Goal: Task Accomplishment & Management: Complete application form

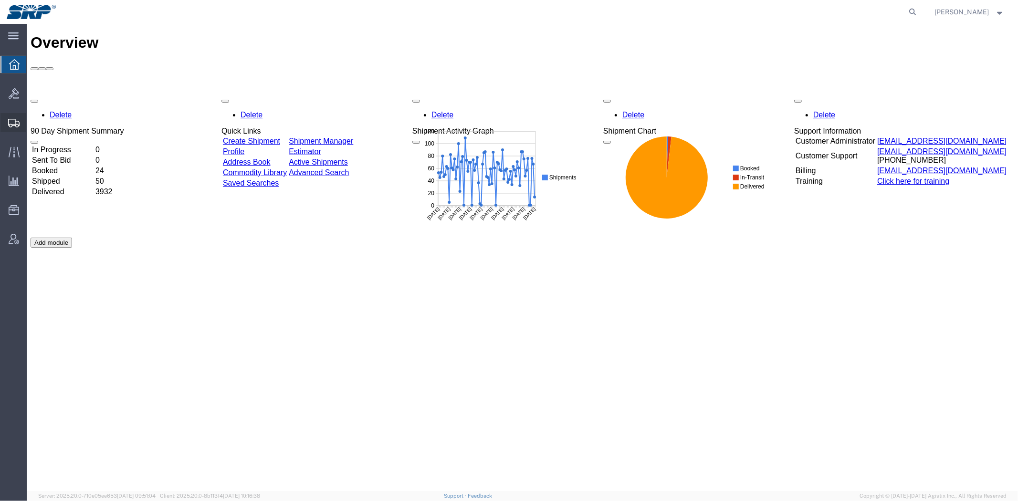
click at [0, 0] on span "Shipment Manager" at bounding box center [0, 0] width 0 height 0
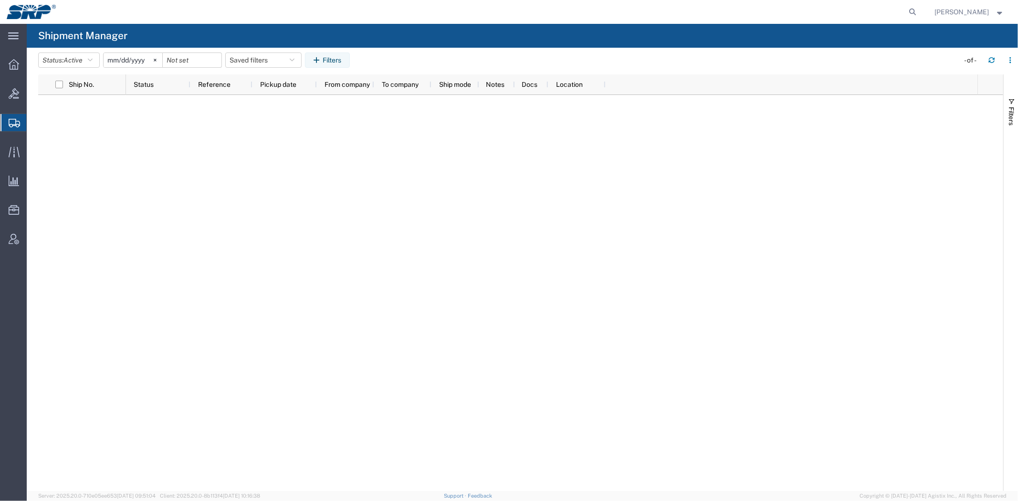
click at [0, 0] on span "Create Shipment" at bounding box center [0, 0] width 0 height 0
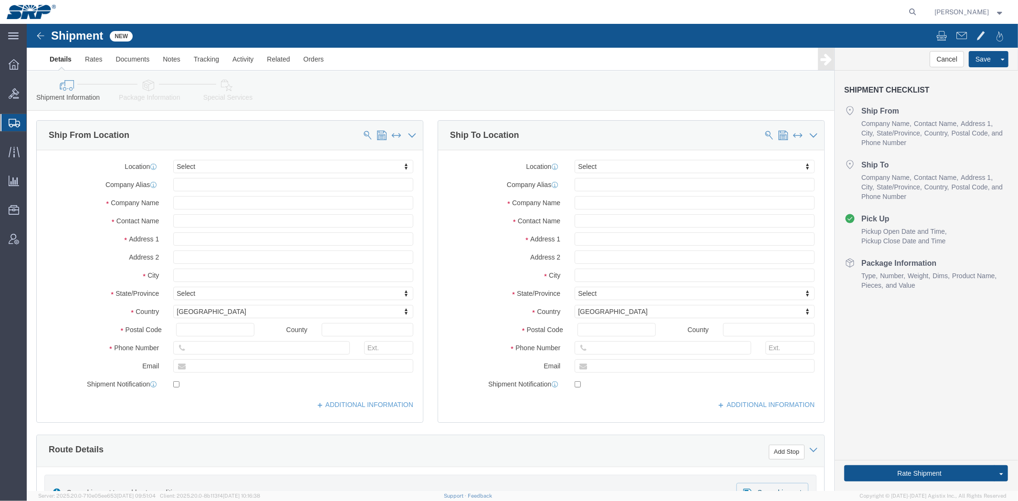
select select
type input "eas"
select select "54819"
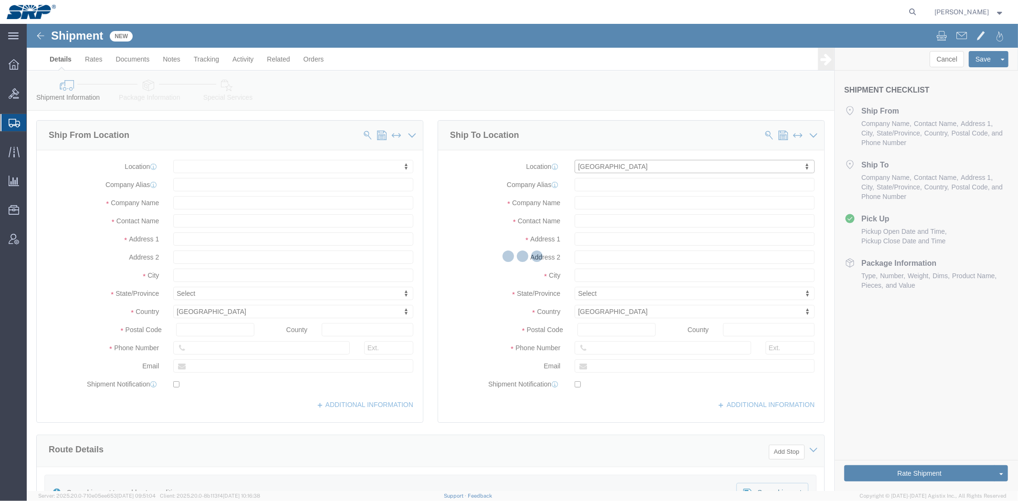
select select "AZ"
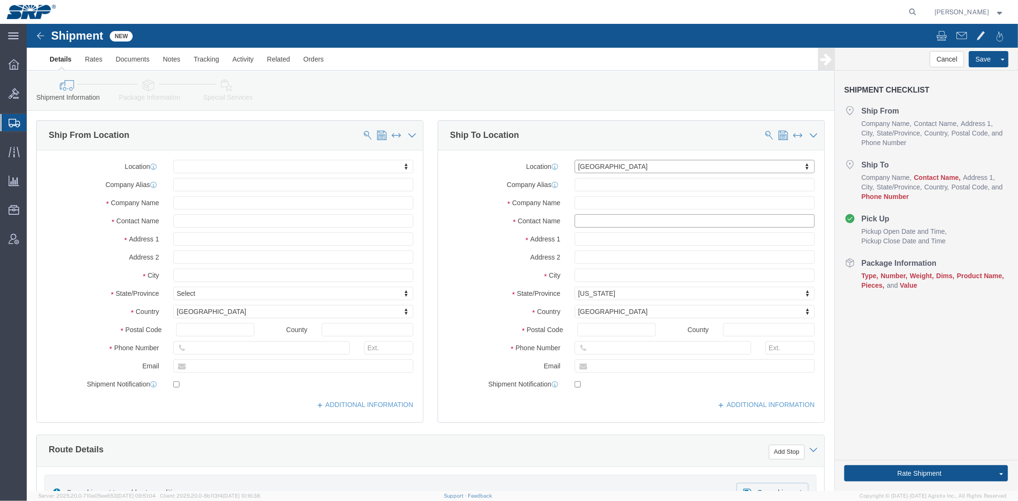
click input "text"
drag, startPoint x: 580, startPoint y: 168, endPoint x: 375, endPoint y: 169, distance: 204.8
click div "Ship From Location Location My Profile Location [GEOGRAPHIC_DATA] Facility [GEO…"
type input "EVS"
click input "text"
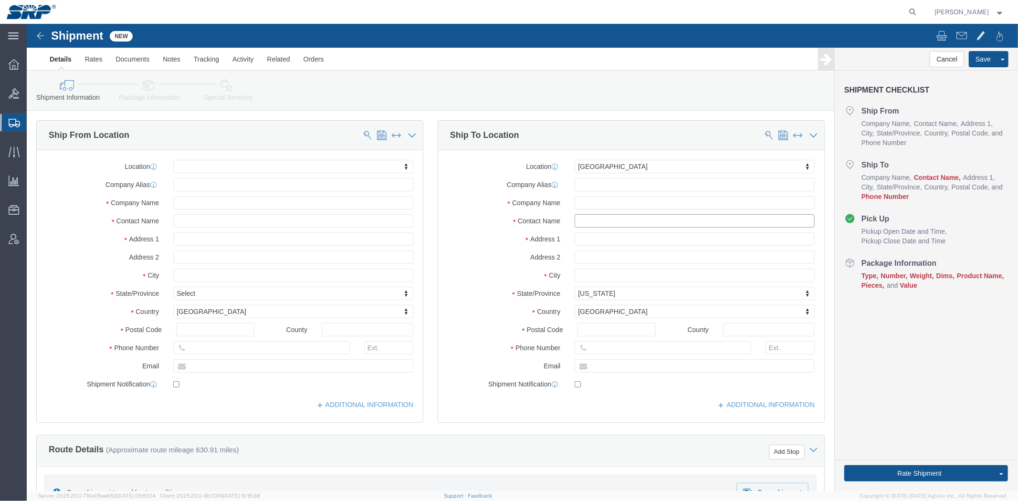
click input "text"
paste input "[PERSON_NAME]"
click input "[PERSON_NAME]"
paste input "[PERSON_NAME]"
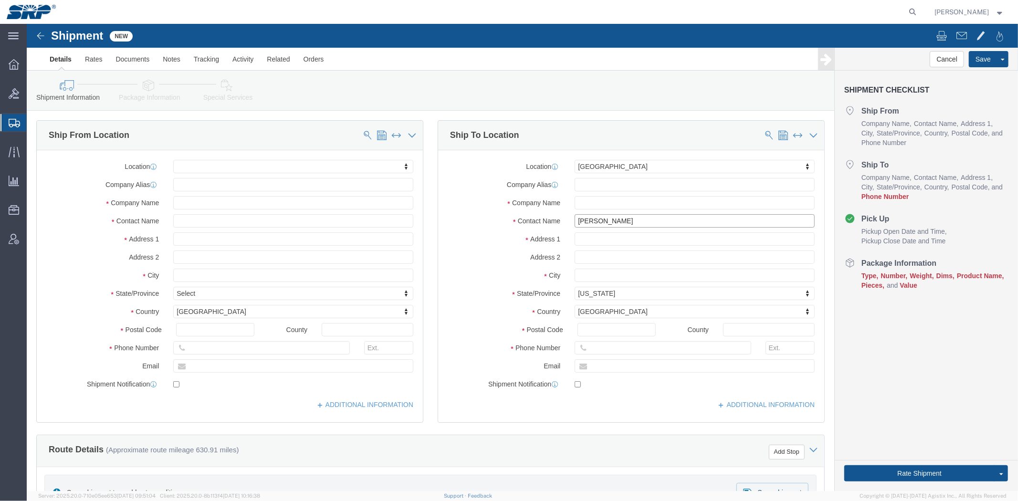
type input "[PERSON_NAME]"
click input "text"
type input "[PHONE_NUMBER]"
drag, startPoint x: 612, startPoint y: 202, endPoint x: 253, endPoint y: 196, distance: 359.0
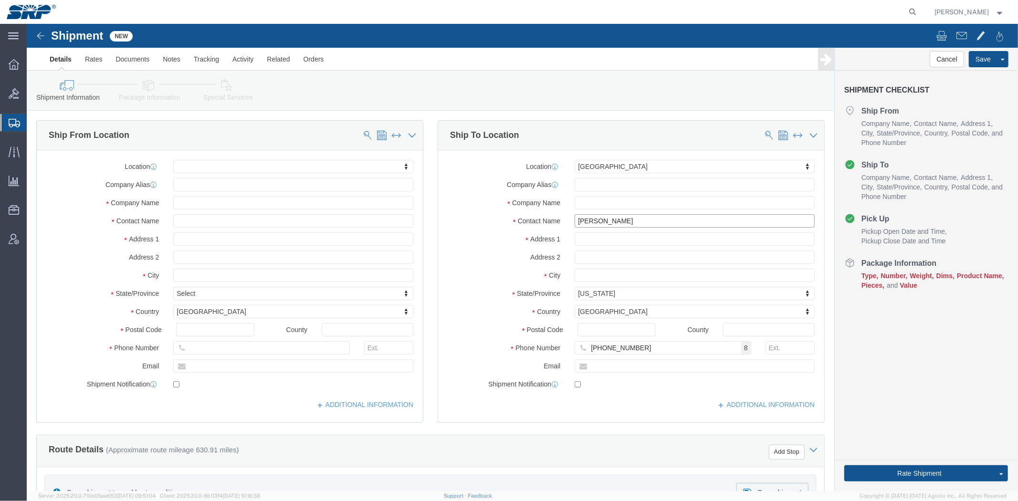
click div "Ship From Location Location My Profile Location [GEOGRAPHIC_DATA] Facility [GEO…"
click input "[PERSON_NAME]"
paste input "[PERSON_NAME]"
type input "[PERSON_NAME]"
drag, startPoint x: 155, startPoint y: 195, endPoint x: 182, endPoint y: 194, distance: 26.7
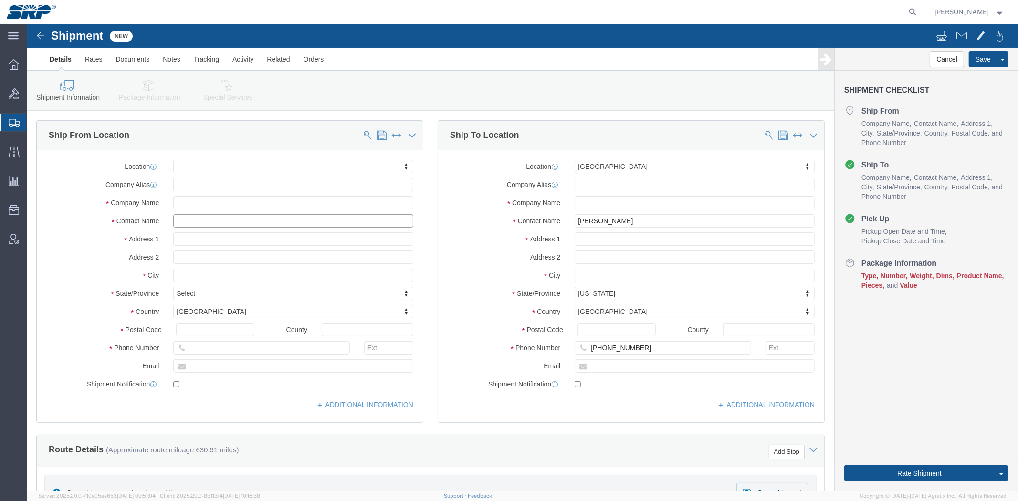
click input "text"
paste input "[PERSON_NAME]"
type input "[PERSON_NAME]"
click input "text"
paste input "[STREET_ADDRESS]"
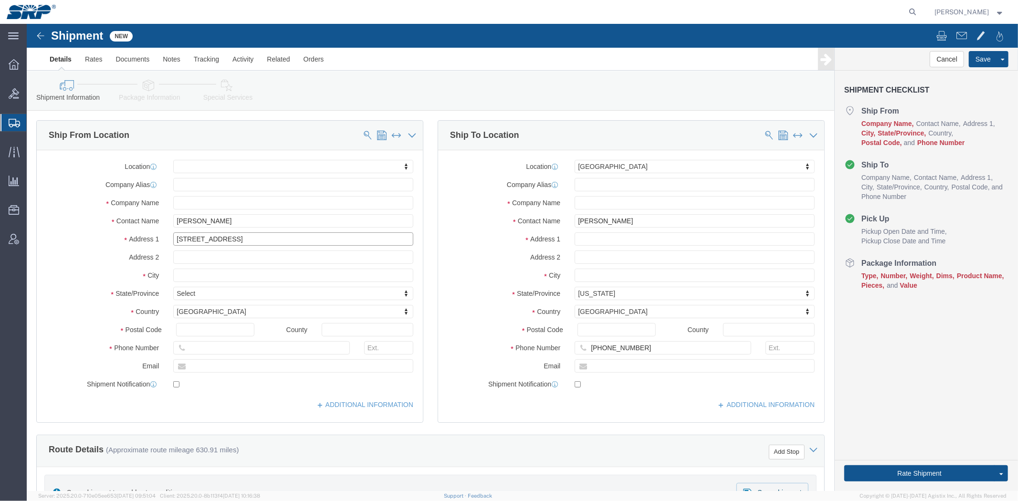
type input "[STREET_ADDRESS]"
click input "text"
paste input "79905"
type input "79905"
type input "te"
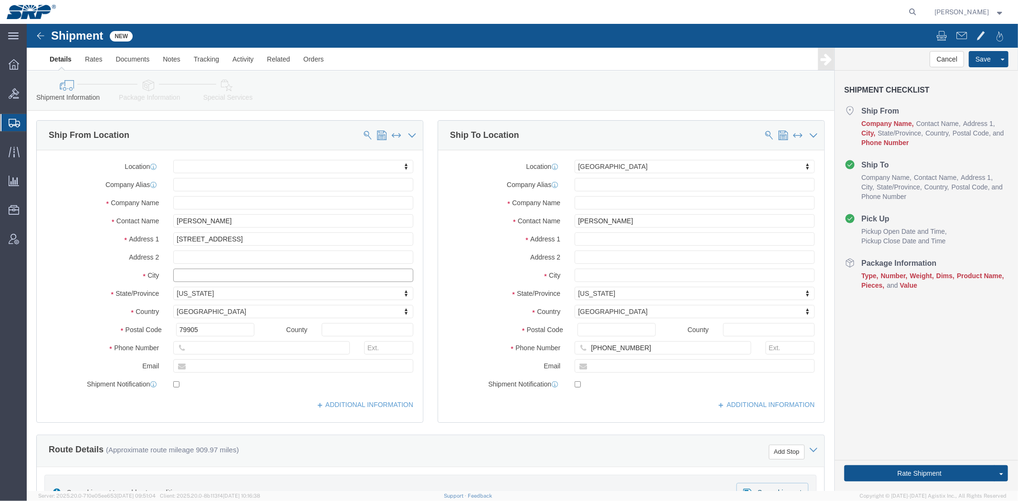
click input "text"
paste input "[GEOGRAPHIC_DATA]"
type input "[GEOGRAPHIC_DATA]"
click input "text"
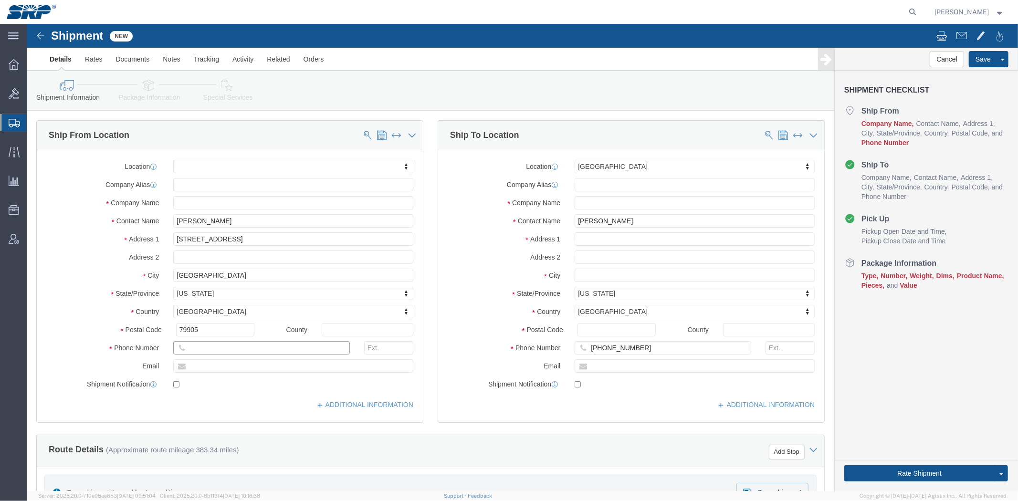
paste input "[PHONE_NUMBER]"
type input "[PHONE_NUMBER]"
click input "text"
paste input "[PERSON_NAME] Transportation"
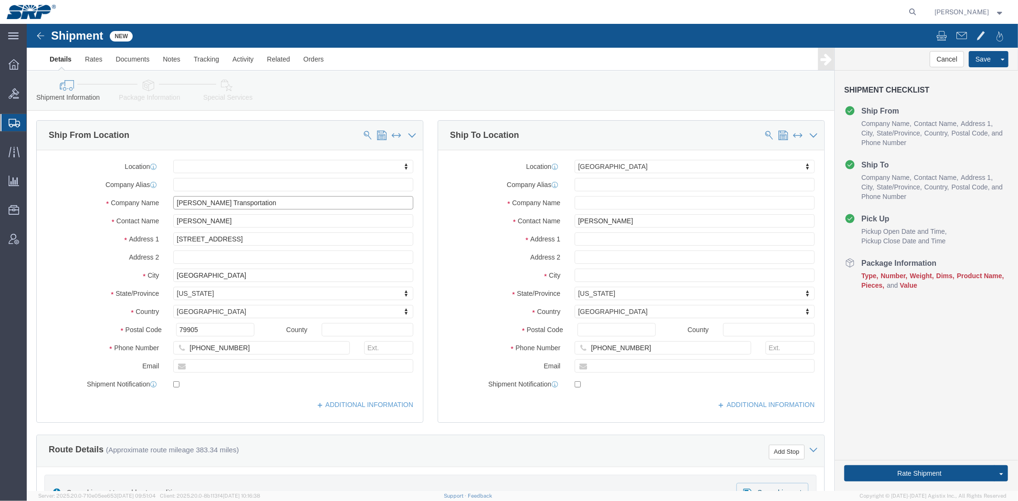
type input "[PERSON_NAME] Transportation"
click div "Location My Profile Location [GEOGRAPHIC_DATA] Facility 27th [GEOGRAPHIC_DATA] …"
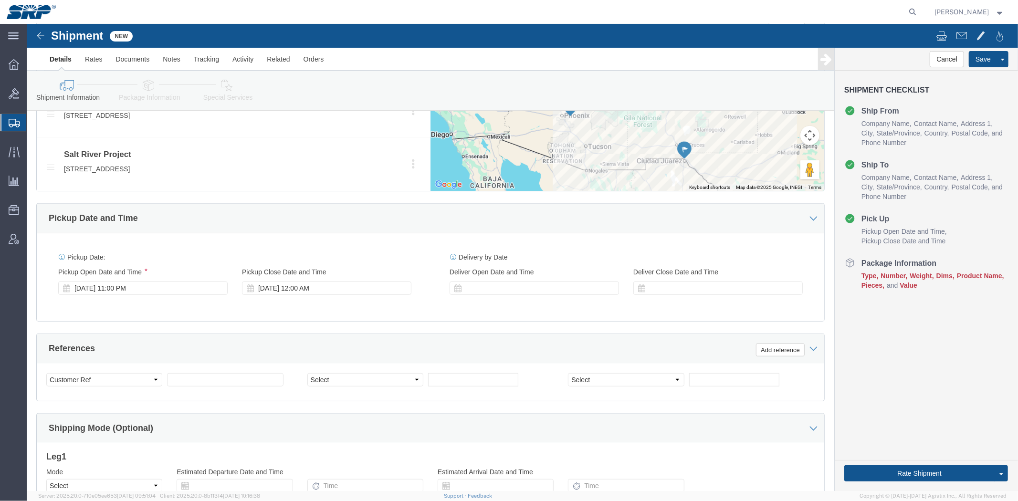
drag, startPoint x: 396, startPoint y: 225, endPoint x: 404, endPoint y: 266, distance: 41.8
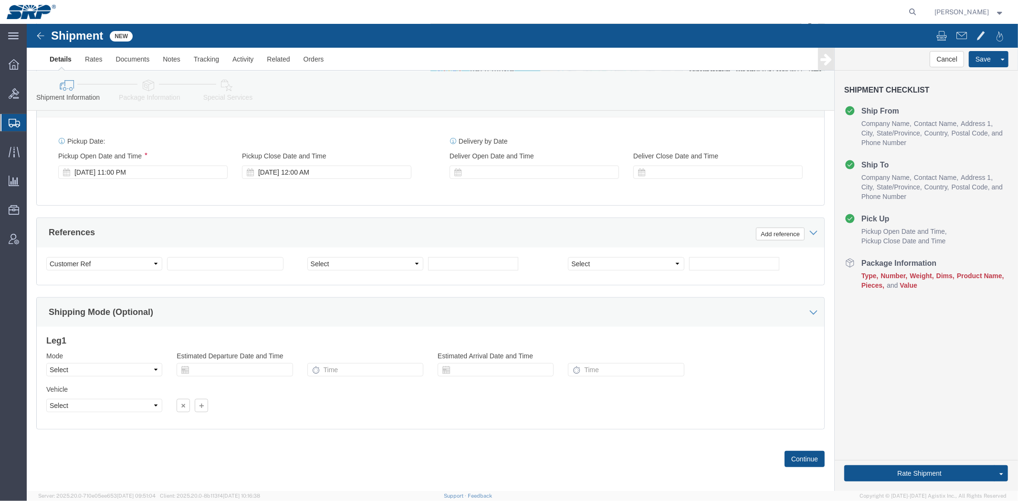
scroll to position [558, 0]
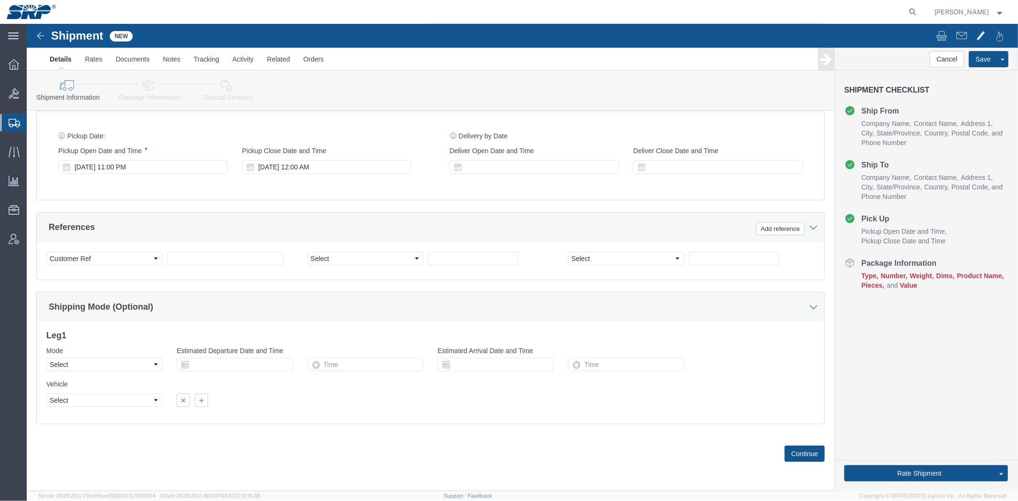
drag, startPoint x: 214, startPoint y: 217, endPoint x: 225, endPoint y: 251, distance: 35.2
click select "Select Account Type Activity ID Airline Appointment Number ASN Batch Request # …"
select select "PICKUPNUM"
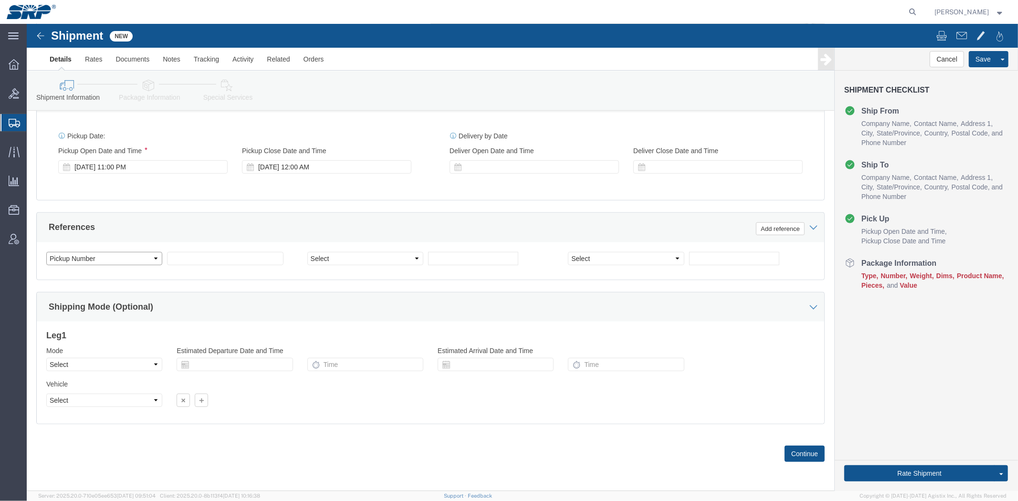
click select "Select Account Type Activity ID Airline Appointment Number ASN Batch Request # …"
click input "text"
paste input "123485148"
type input "123485148"
click select "Select Account Type Activity ID Airline Appointment Number ASN Batch Request # …"
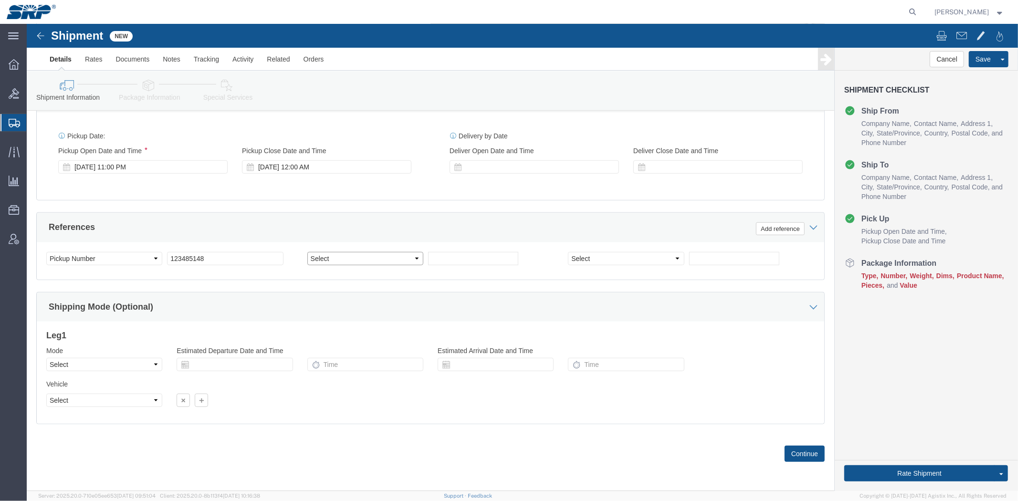
select select "PURCHORD"
click select "Select Account Type Activity ID Airline Appointment Number ASN Batch Request # …"
click input "text"
paste input "4500345002"
type input "4500345002"
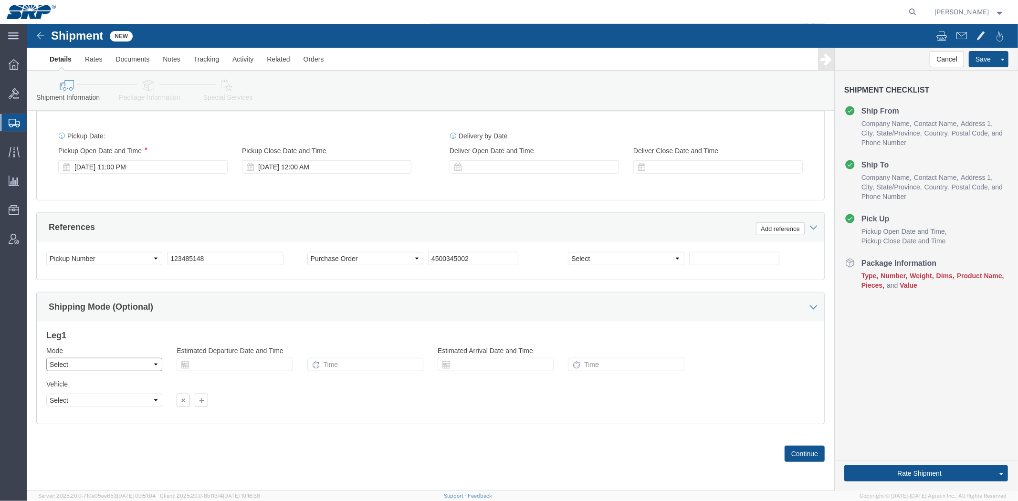
click select "Select Air Less than Truckload Multi-Leg Ocean Freight Rail Small Parcel Truckl…"
select select "TL"
click select "Select Air Less than Truckload Multi-Leg Ocean Freight Rail Small Parcel Truckl…"
click select "Select 1-Ton (PSS) 10 Wheel 10 Yard Dump Truck 20 Yard Dump Truck Bobtail Botto…"
select select "FLBD"
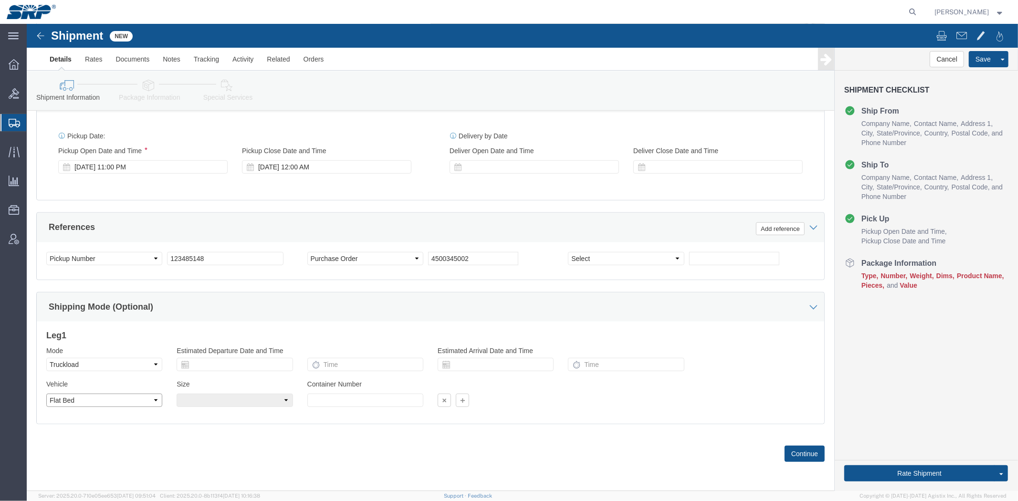
click select "Select 1-Ton (PSS) 10 Wheel 10 Yard Dump Truck 20 Yard Dump Truck Bobtail Botto…"
click div "Leg 1 Mode Select Air Less than Truckload Multi-Leg Ocean Freight Rail Small Pa…"
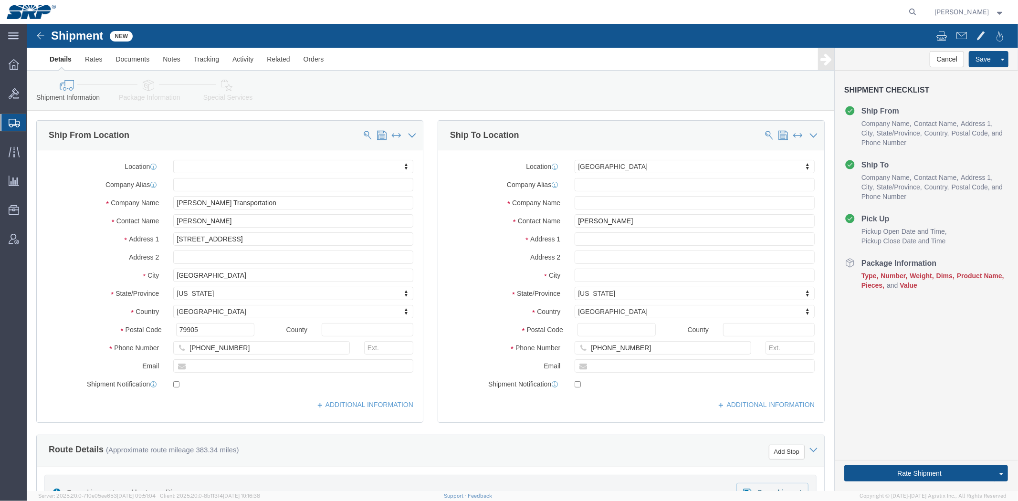
drag, startPoint x: 187, startPoint y: 299, endPoint x: 116, endPoint y: 75, distance: 235.1
click icon
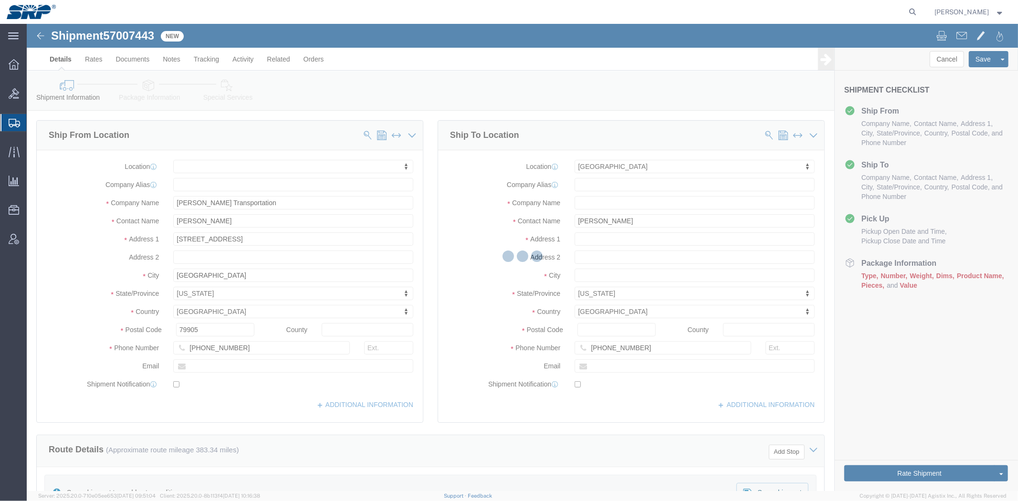
select select "54819"
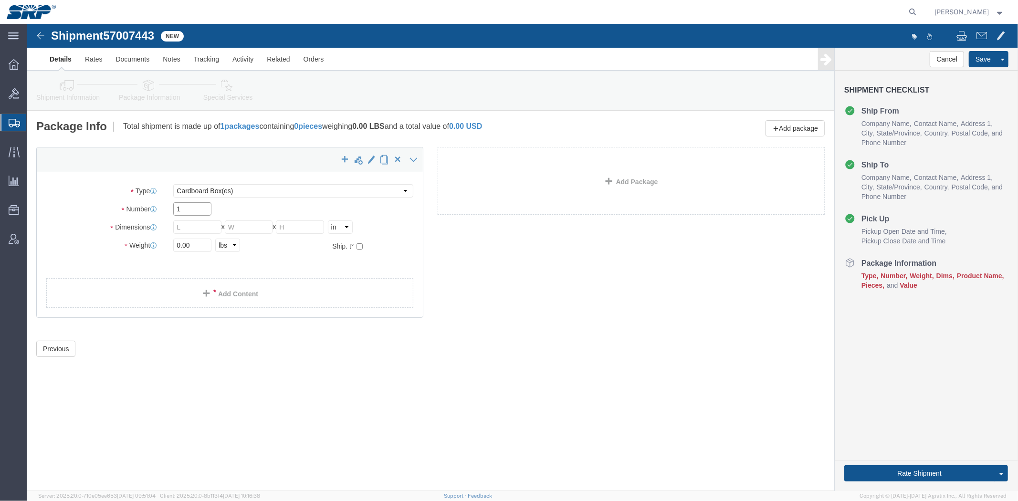
click input "1"
click select "Select Bale(s) Basket(s) Bolt(s) Bottle(s) Buckets Bulk Bundle(s) Can(s) Cardbo…"
select select "CRAT"
click select "Select Bale(s) Basket(s) Bolt(s) Bottle(s) Buckets Bulk Bundle(s) Can(s) Cardbo…"
click input "text"
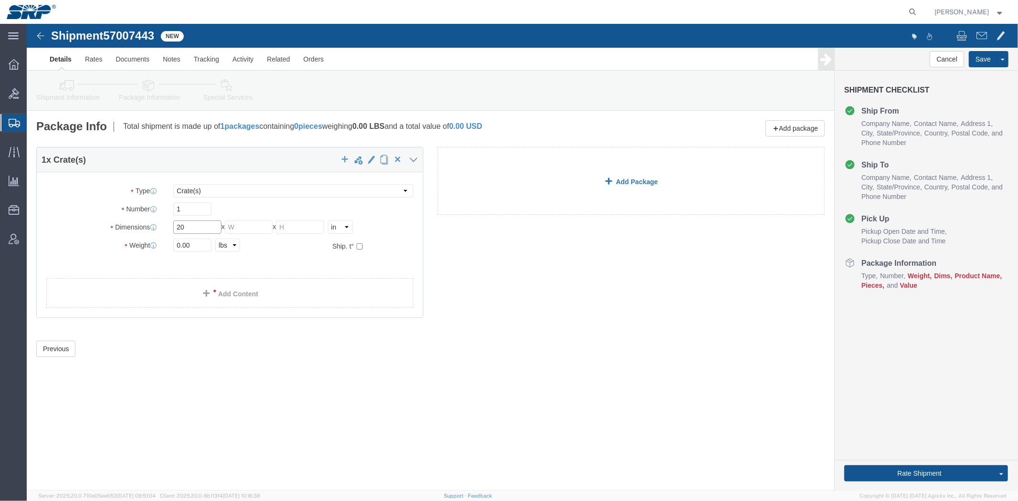
type input "2"
type input "42"
type input "40"
type input "32280"
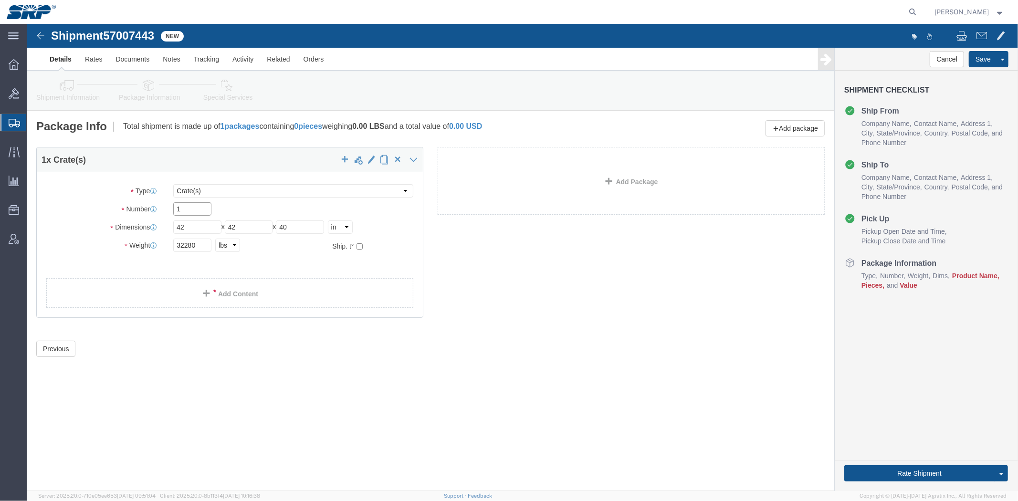
drag, startPoint x: 156, startPoint y: 182, endPoint x: 110, endPoint y: 181, distance: 46.3
click div "Number 1"
type input "200"
click link "Add Content"
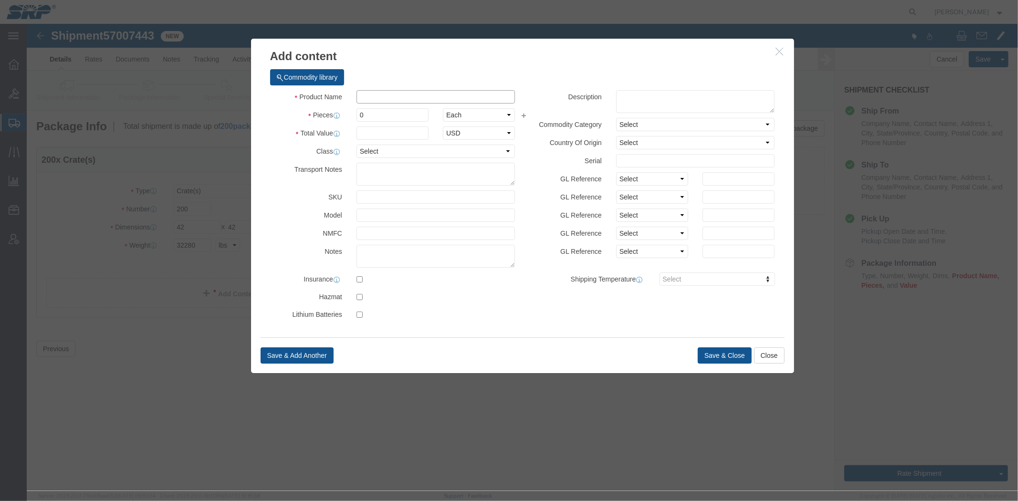
click input "text"
paste input "Encl, manholes or vaults"
type input "Encl, manholes or vaults"
drag, startPoint x: 358, startPoint y: 85, endPoint x: 245, endPoint y: 86, distance: 113.1
click div "Pieces 0 Select Bag Barrels 100Board Feet Bottle Box Blister Pack Carats Can Ca…"
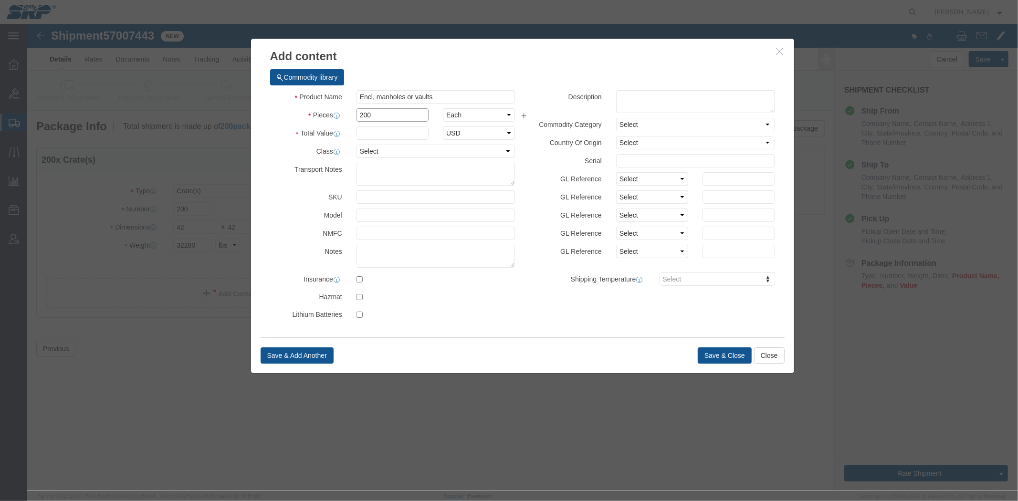
type input "200"
click input "Encl, manholes or vaults"
click input "text"
type input "59436"
drag, startPoint x: 363, startPoint y: 95, endPoint x: 113, endPoint y: 77, distance: 251.3
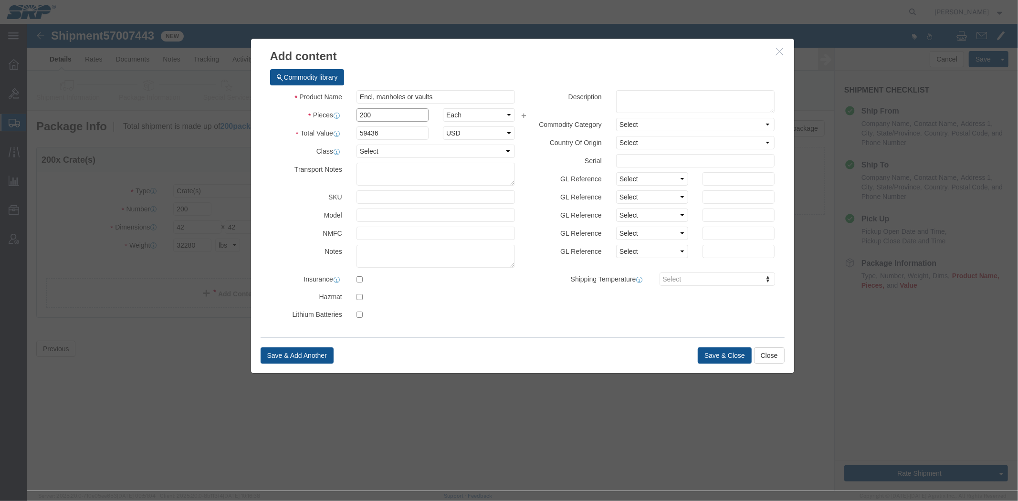
click div "Add content Commodity library Product Name Encl, manholes or vaults Pieces 200 …"
type input "40"
type input "11887.2"
drag, startPoint x: 415, startPoint y: 74, endPoint x: 37, endPoint y: 64, distance: 377.7
click div "Add content Commodity library Product Name Encl, manholes or vaults Pieces 40 S…"
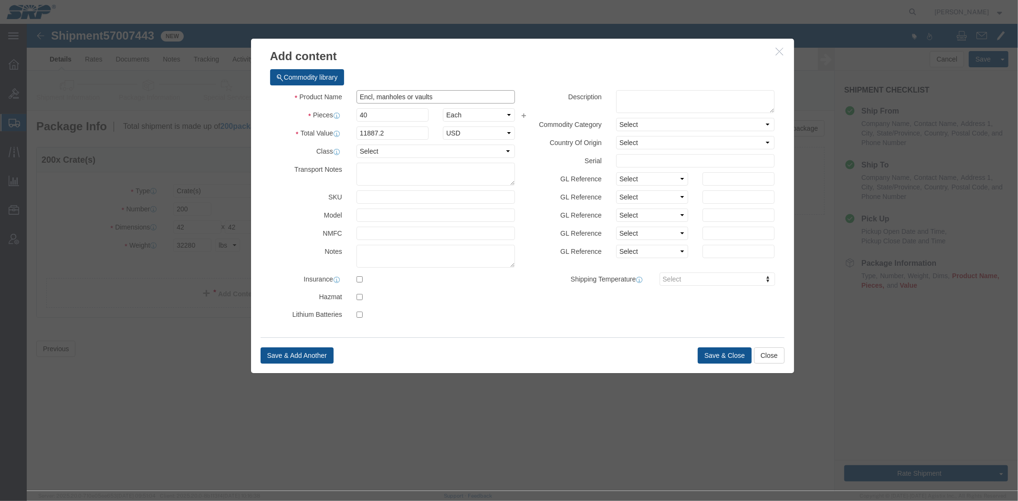
paste input "Polymer Concrete"
type input "Polymer Concrete Pads"
drag, startPoint x: 343, startPoint y: 95, endPoint x: 296, endPoint y: 95, distance: 46.8
click div "Pieces 40 Select Bag Barrels 100Board Feet Bottle Box Blister Pack Carats Can C…"
type input "200"
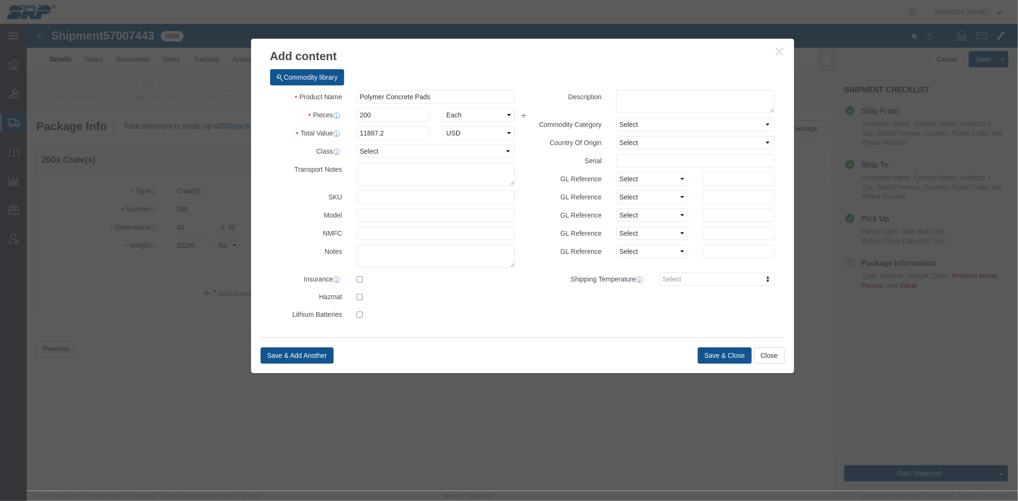
type input "59436"
click div "Transport Notes"
click button "Save & Close"
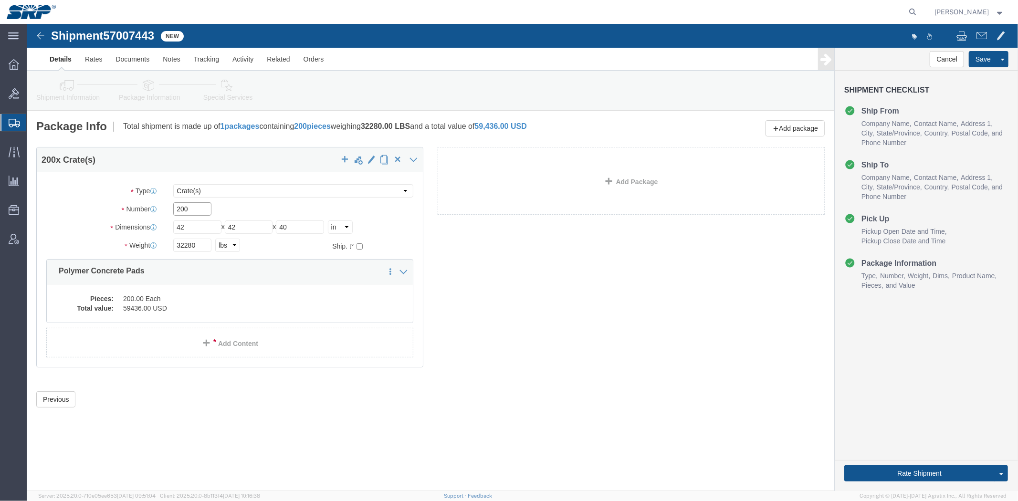
drag, startPoint x: 174, startPoint y: 188, endPoint x: 36, endPoint y: 172, distance: 139.3
click div "Package Type Select Bale(s) Basket(s) Bolt(s) Bottle(s) Buckets Bulk Bundle(s) …"
type input "40"
click div "200 x Crate(s) Package Type Select Bale(s) Basket(s) Bolt(s) Bottle(s) Buckets …"
click link "Shipment Information"
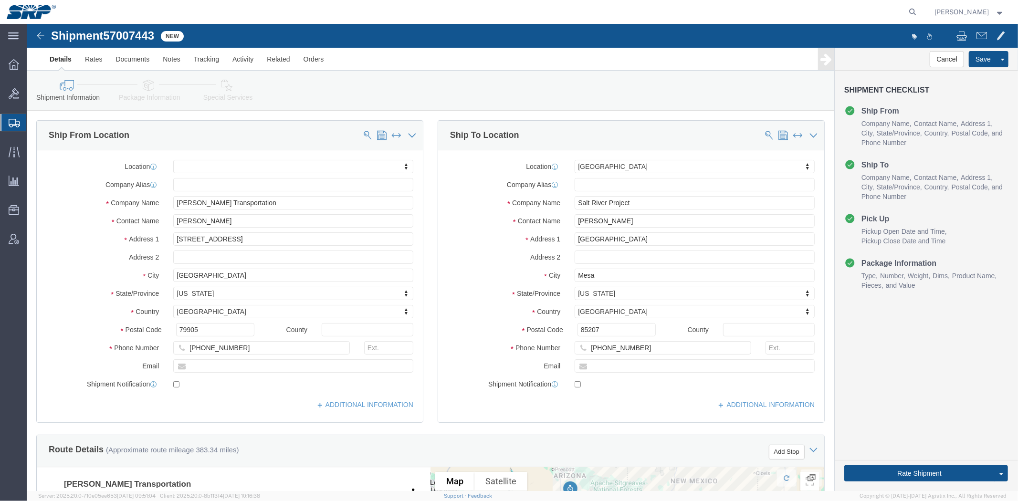
click link "Package Information"
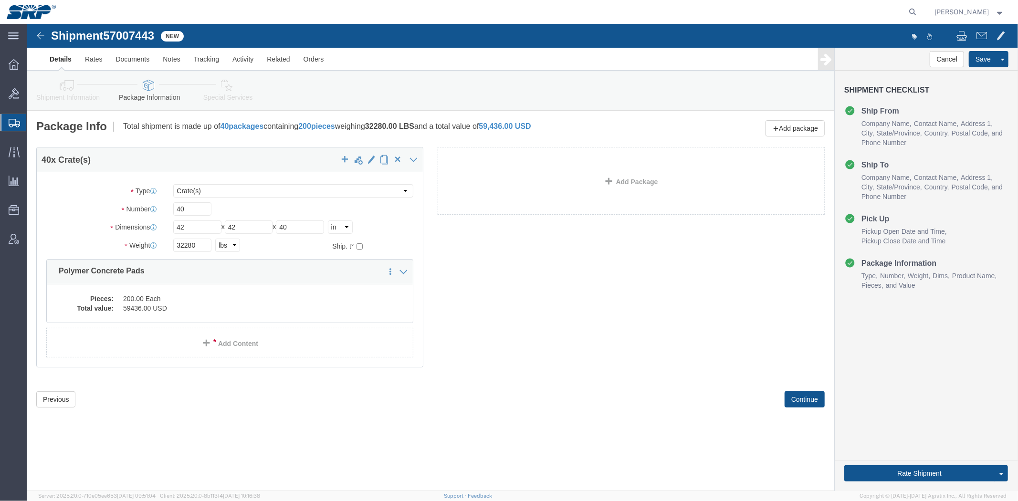
click link "Special Services"
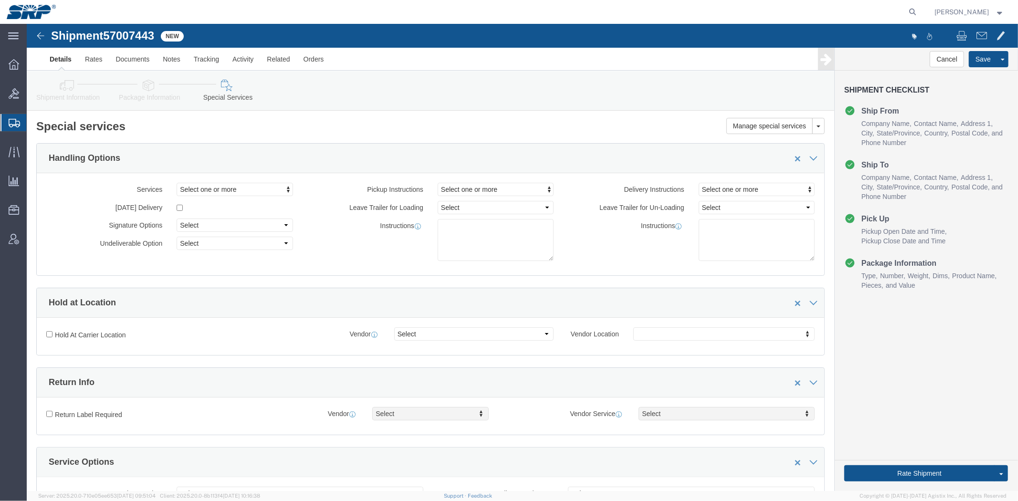
scroll to position [2, 0]
drag, startPoint x: 286, startPoint y: 149, endPoint x: 284, endPoint y: 160, distance: 11.3
click label "Pickup Instructions"
click div "Services Select one or more Air Ride Truck Blanket Wrap Carnet Consolidated Shi…"
click span "Select one or more"
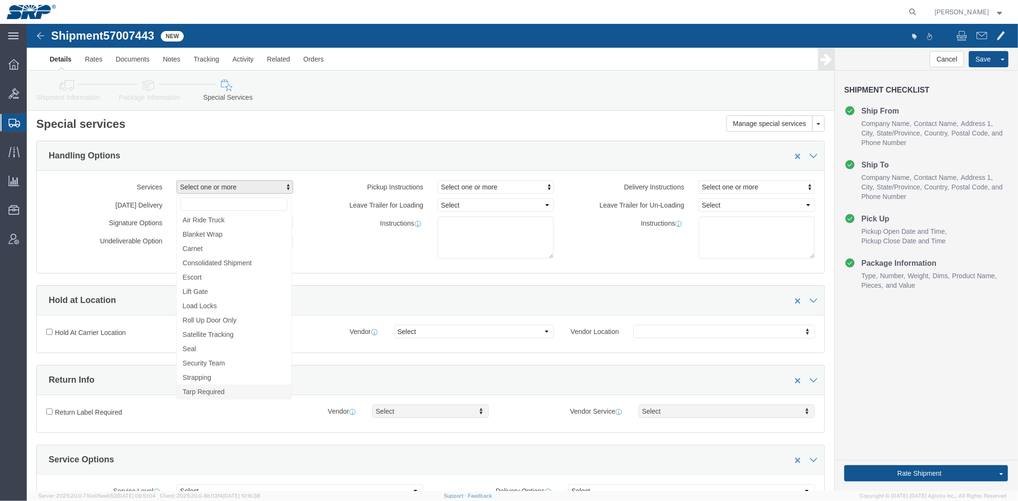
click span "Tarp Required"
select select "VEHICLE_TARP_REQUIRED_FLAG"
click div "Services Tarp Required Air Ride Truck Blanket Wrap Carnet Consolidated Shipment…"
click icon
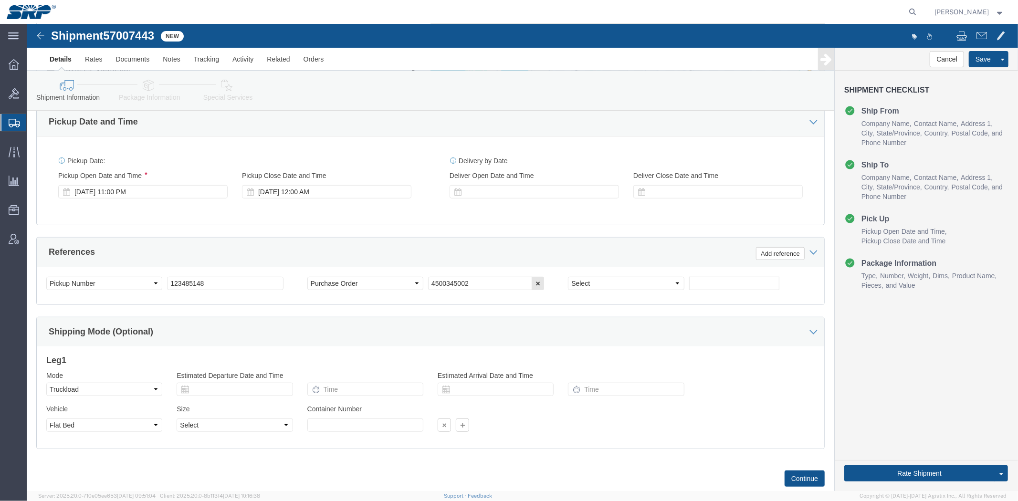
scroll to position [507, 0]
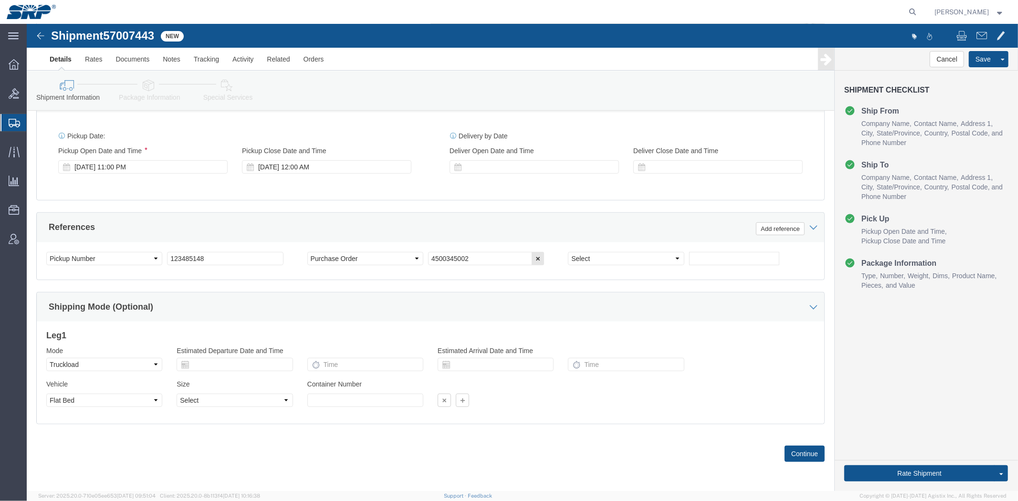
drag, startPoint x: 440, startPoint y: 200, endPoint x: 437, endPoint y: 239, distance: 39.7
click div "[DATE] 11:00 PM"
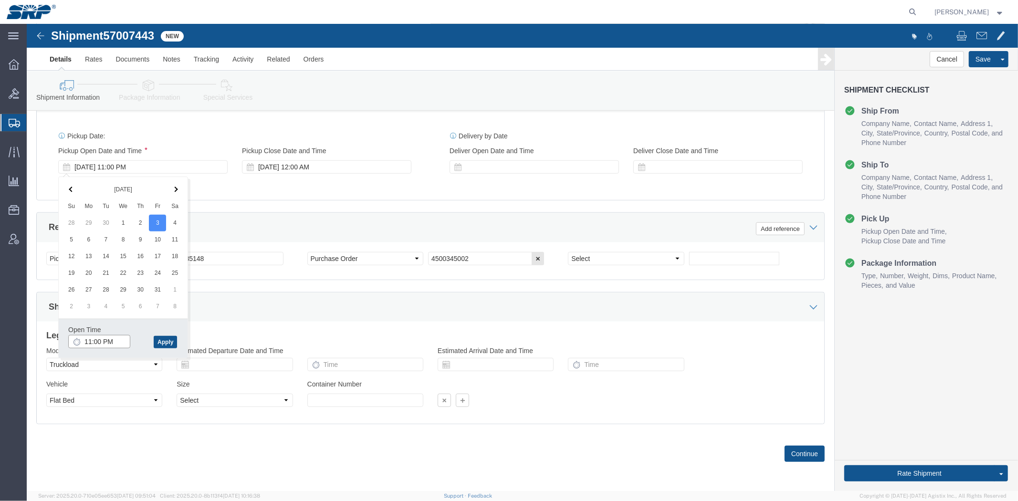
click input "11:00 PM"
type input "9:00 AM"
click button "Apply"
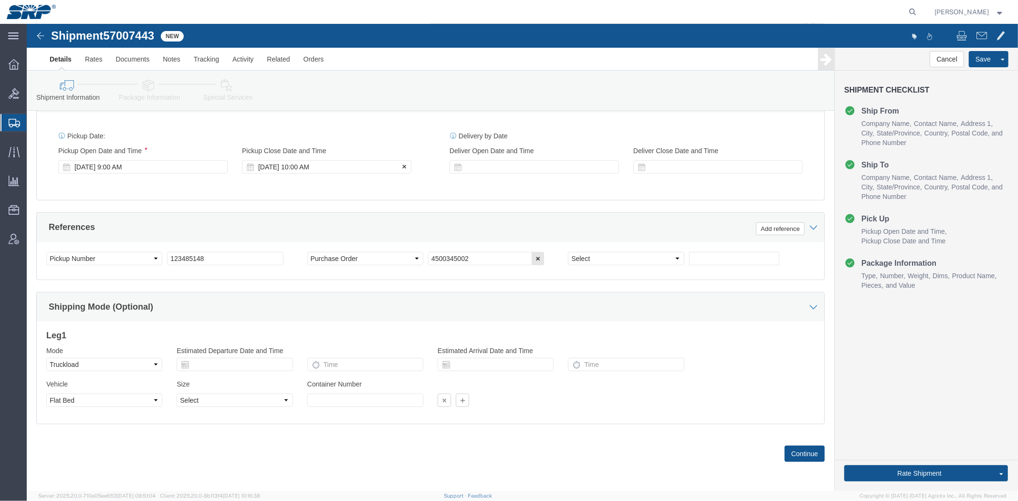
click div "[DATE] 10:00 AM"
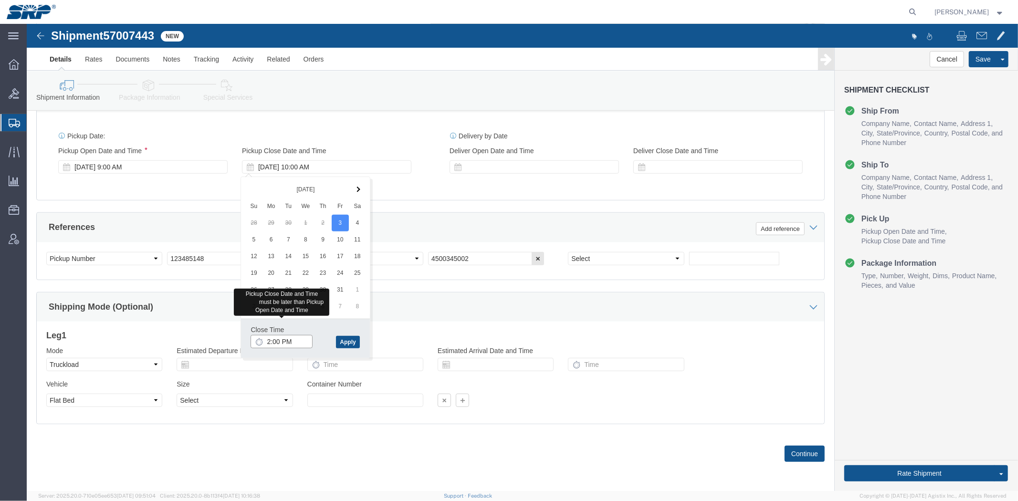
type input "2:00 PM"
click div "Close Time 2:00 PM [DATE] 10:00 AM - [DATE] 10:00 AM Cancel Apply"
click button "Apply"
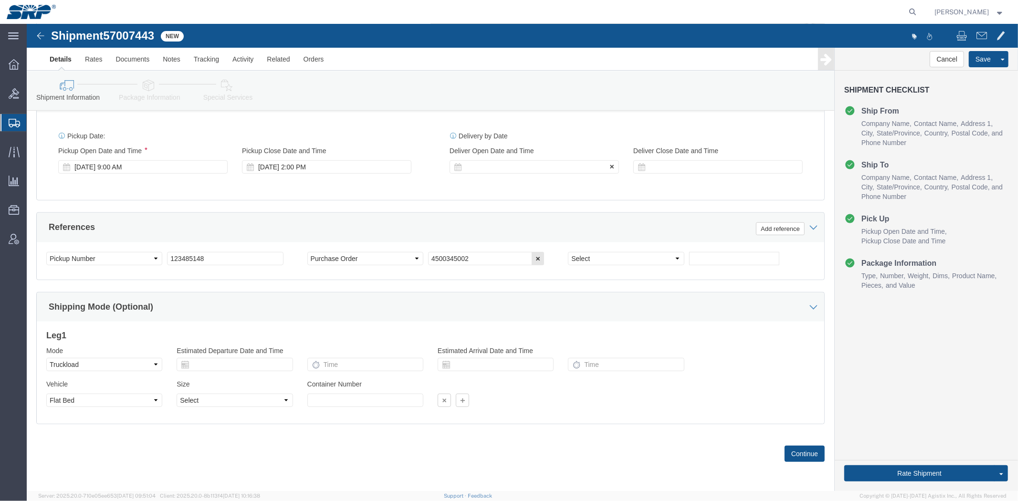
click div
click input "3:00 PM"
type input "8:00 AM"
click div "Open Time 8:00 AM [DATE] 3:00 PM - [DATE] 3:00 PM Cancel Apply"
click button "Apply"
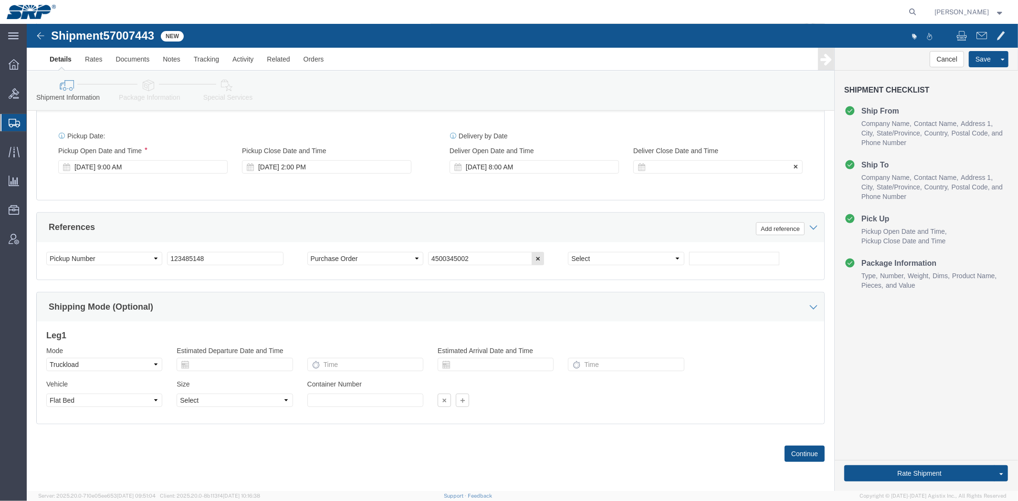
click div
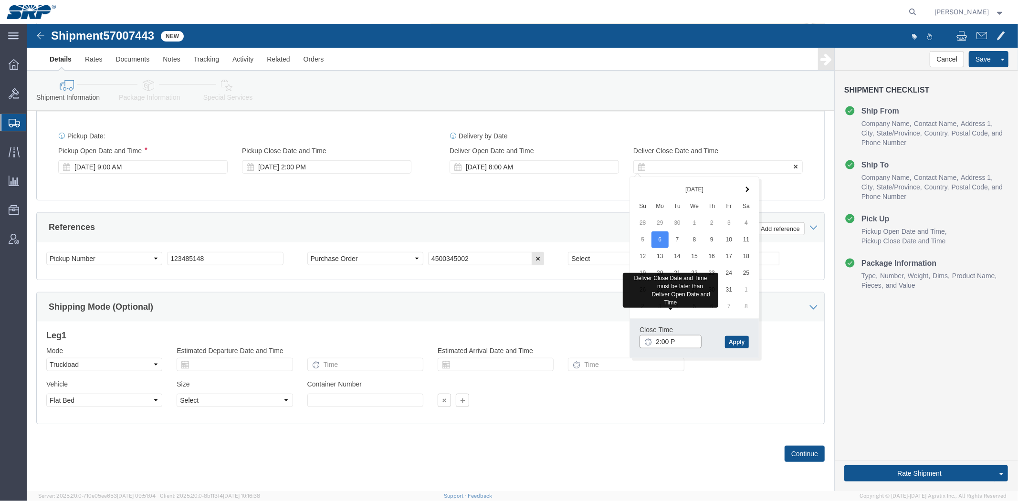
type input "2:00 PM"
click button "Apply"
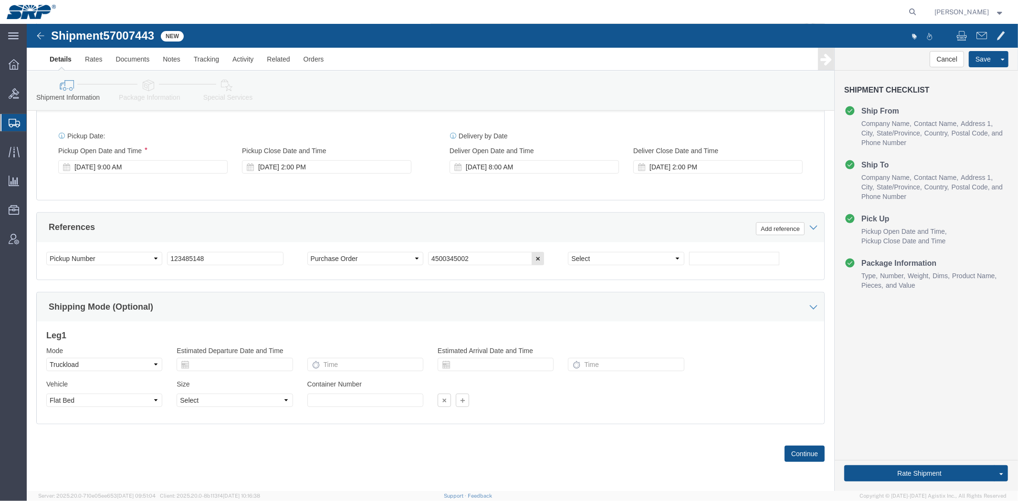
click div "Shipping Mode (Optional)"
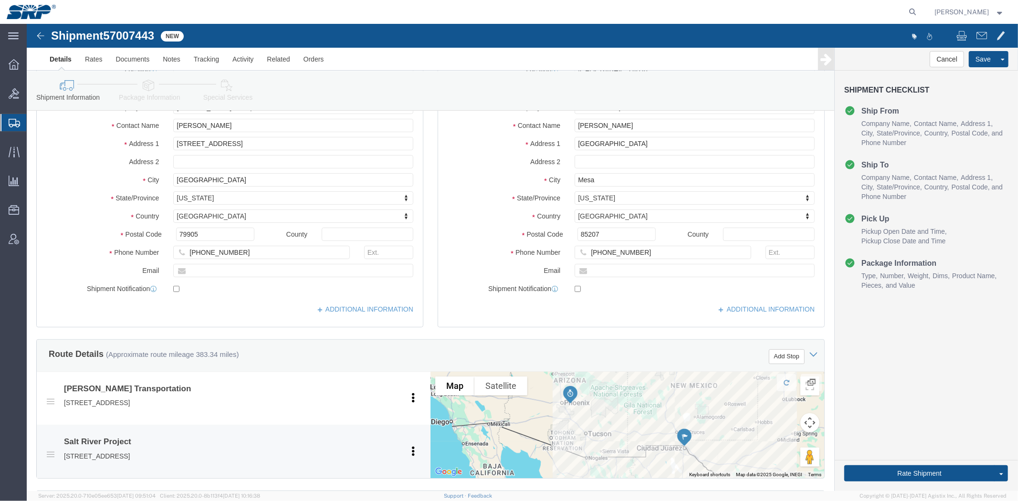
scroll to position [0, 0]
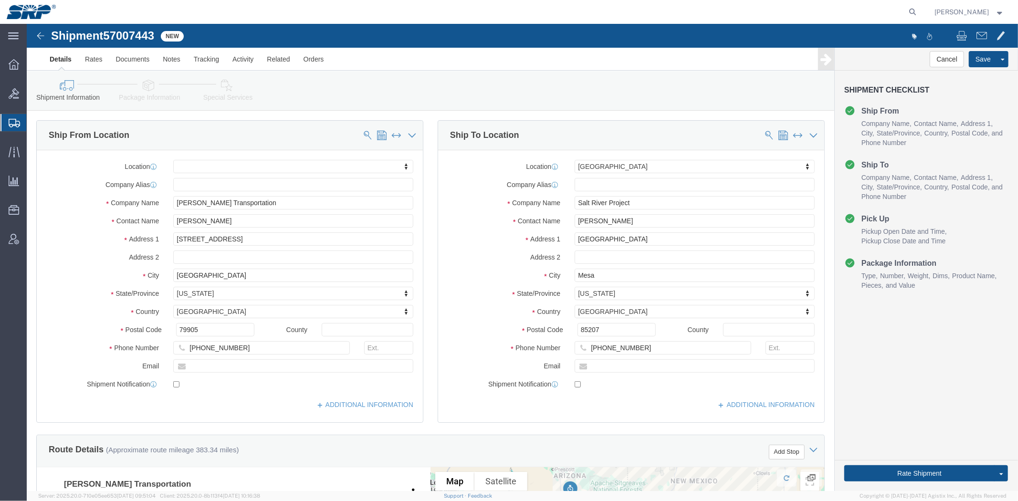
drag, startPoint x: 288, startPoint y: 306, endPoint x: 276, endPoint y: 203, distance: 104.3
click div "Ship From Location Location My Profile Location [GEOGRAPHIC_DATA] Facility 27th…"
click link "Package Information"
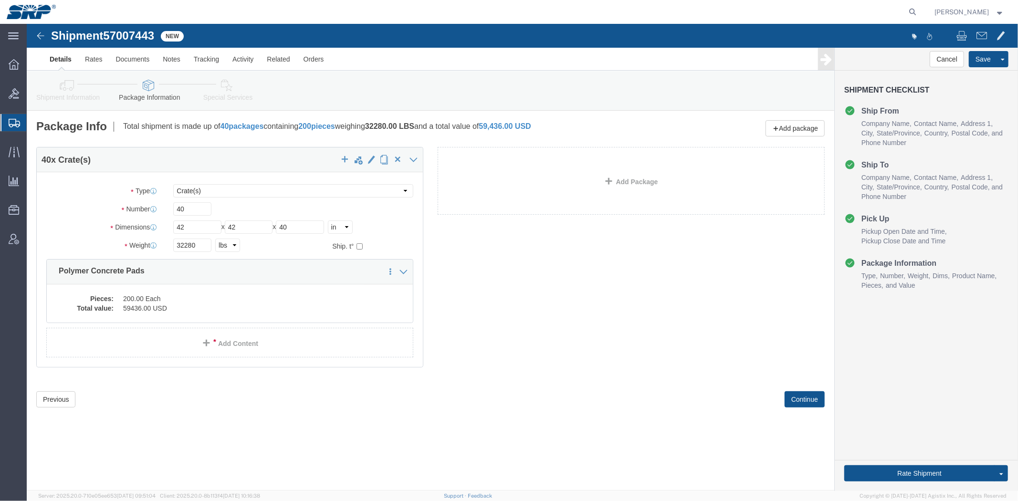
click link "Shipment Information"
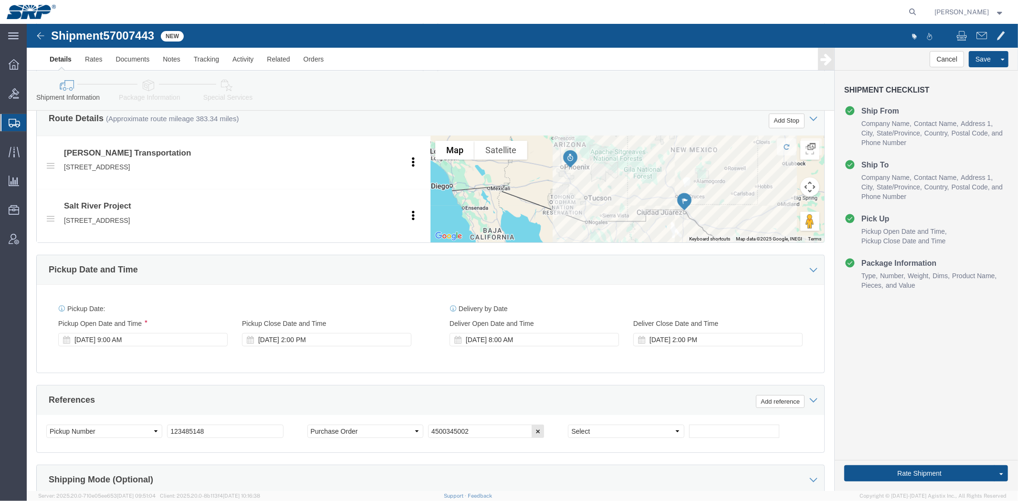
drag, startPoint x: 402, startPoint y: 168, endPoint x: 406, endPoint y: 204, distance: 37.0
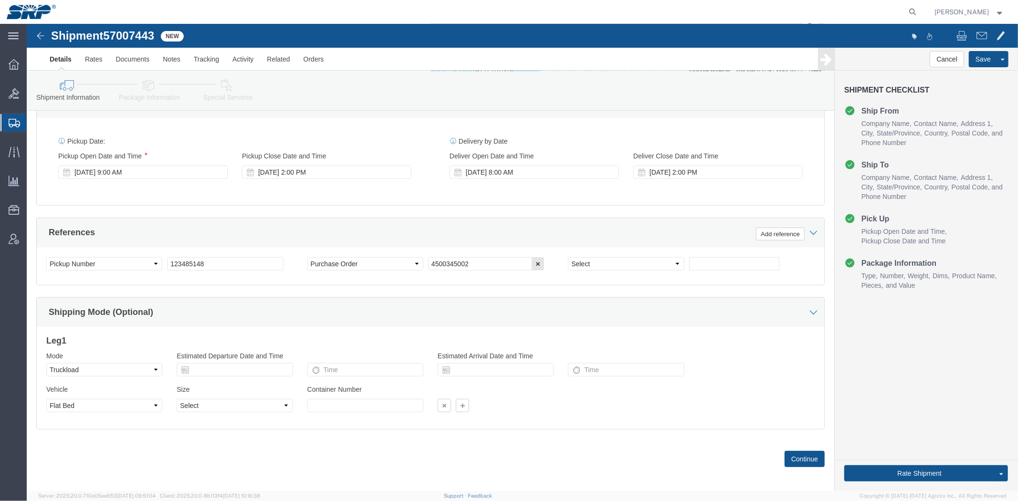
scroll to position [507, 0]
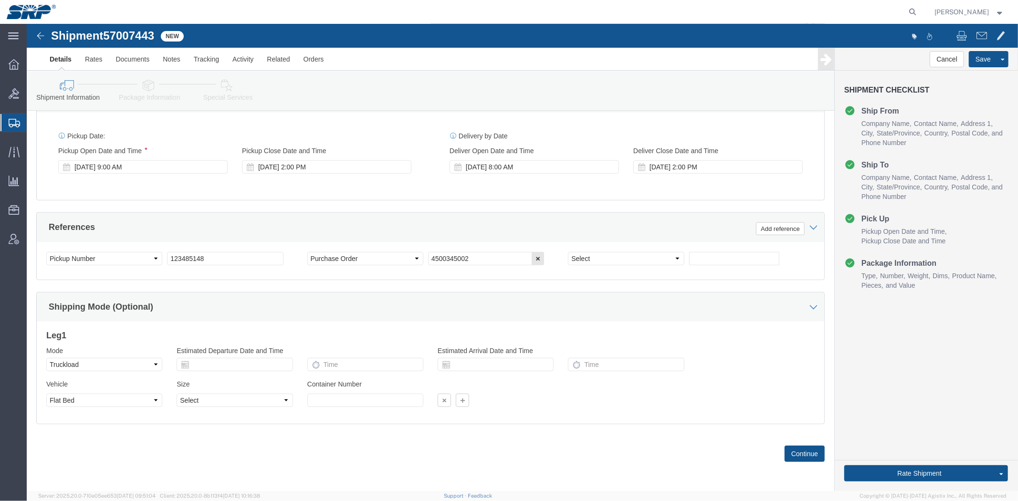
drag, startPoint x: 366, startPoint y: 247, endPoint x: 382, endPoint y: 322, distance: 76.7
drag, startPoint x: 578, startPoint y: 432, endPoint x: 542, endPoint y: 259, distance: 176.5
click link "Package Information"
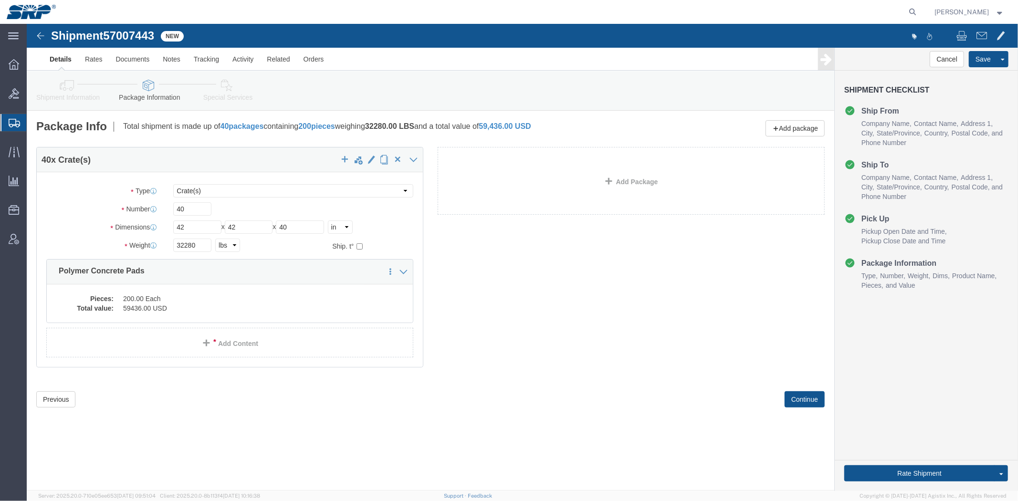
click link "Send To Bid"
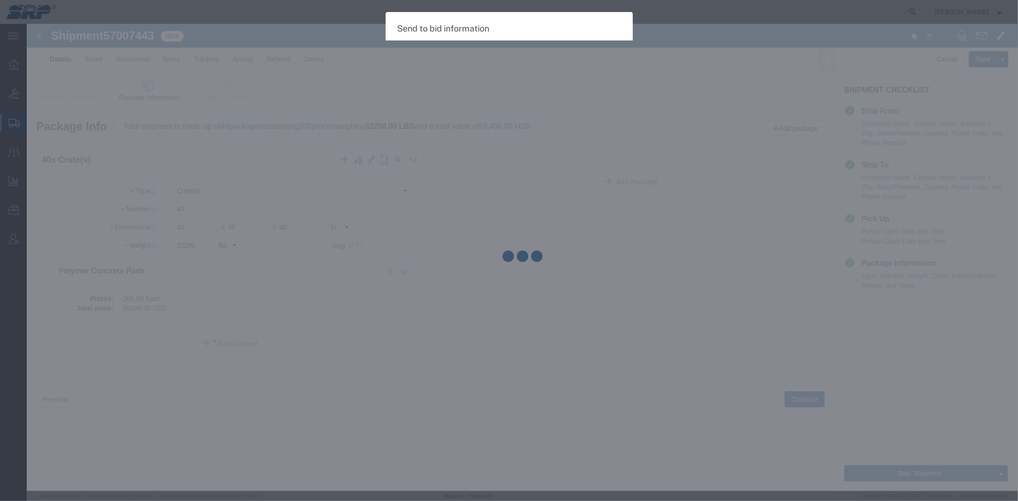
select select "TL"
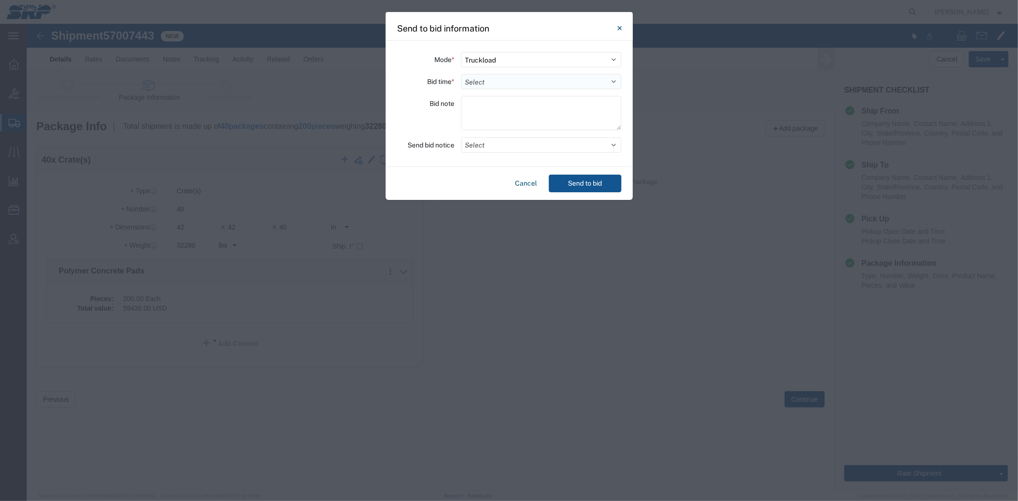
click at [478, 84] on select "Select 30 Min (Rush) 1 Hour (Rush) 2 Hours (Rush) 4 Hours (Rush) 8 Hours (Rush)…" at bounding box center [541, 81] width 160 height 15
select select "24"
click at [461, 74] on select "Select 30 Min (Rush) 1 Hour (Rush) 2 Hours (Rush) 4 Hours (Rush) 8 Hours (Rush)…" at bounding box center [541, 81] width 160 height 15
click at [489, 115] on textarea at bounding box center [541, 113] width 160 height 34
click at [515, 146] on button "Select" at bounding box center [541, 144] width 160 height 15
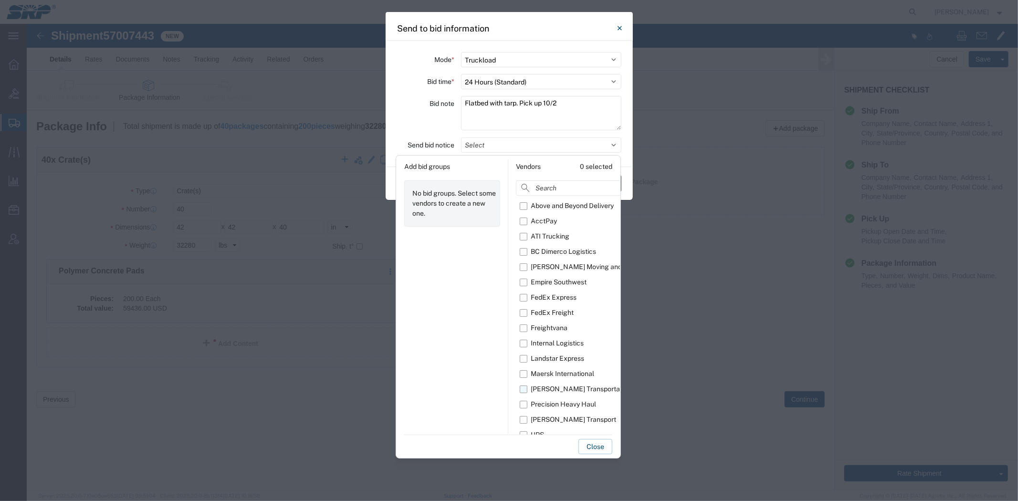
click at [552, 394] on label "[PERSON_NAME] Transportation" at bounding box center [585, 389] width 131 height 15
click at [0, 0] on input "[PERSON_NAME] Transportation" at bounding box center [0, 0] width 0 height 0
click at [552, 415] on div "[PERSON_NAME] Transport" at bounding box center [573, 420] width 85 height 10
click at [0, 0] on input "[PERSON_NAME] Transport" at bounding box center [0, 0] width 0 height 0
click at [417, 110] on div "Bid note" at bounding box center [425, 114] width 57 height 37
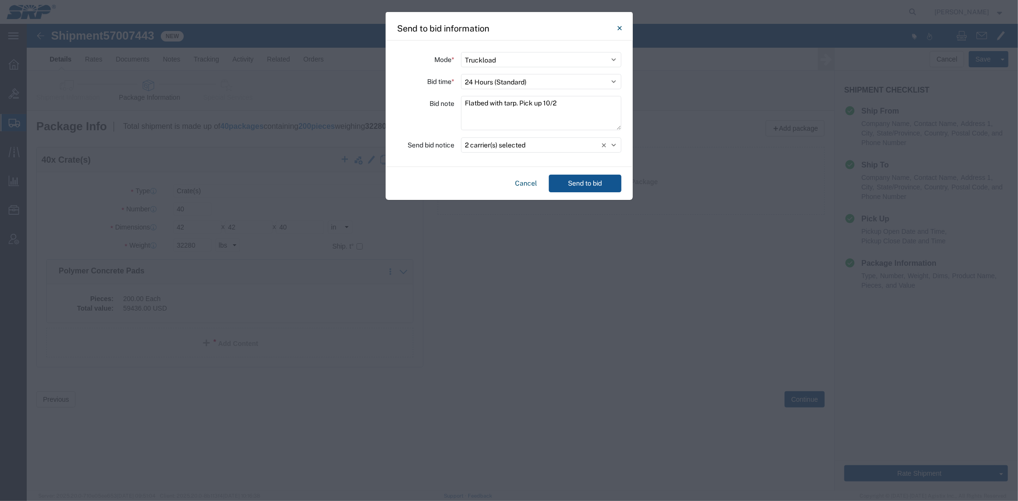
drag, startPoint x: 586, startPoint y: 182, endPoint x: 341, endPoint y: 156, distance: 246.7
click at [341, 156] on div "Send to bid information Mode * Select Small Parcel Truckload Air Rail Less than…" at bounding box center [509, 250] width 1018 height 501
click at [550, 105] on textarea "Flatbed with tarp. Pick up 10/2" at bounding box center [541, 113] width 160 height 34
click at [573, 103] on textarea "Flatbed with tarp. Pick up 10/2" at bounding box center [541, 113] width 160 height 34
type textarea "Flatbed with tarp. Pick up 10/3"
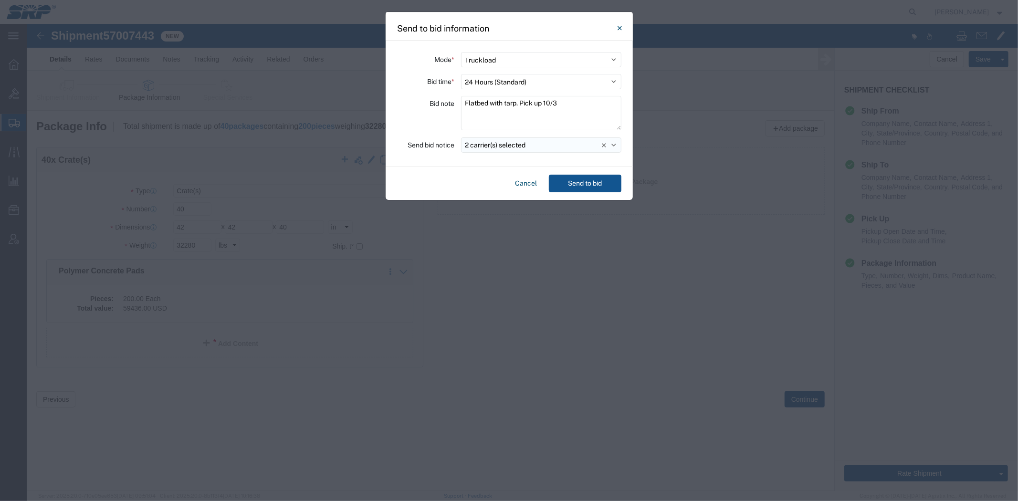
click at [503, 147] on button "2 carrier(s) selected" at bounding box center [541, 144] width 160 height 15
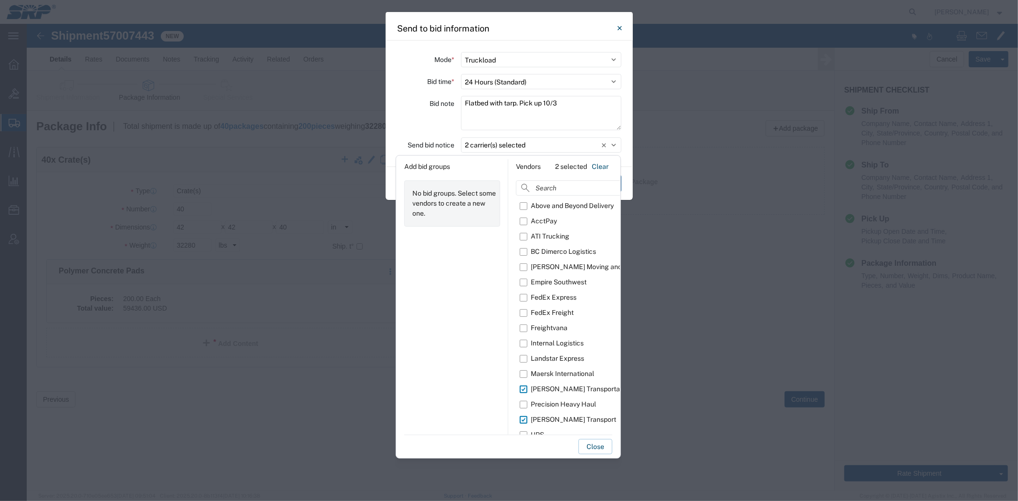
click at [418, 116] on div "Bid note" at bounding box center [425, 114] width 57 height 37
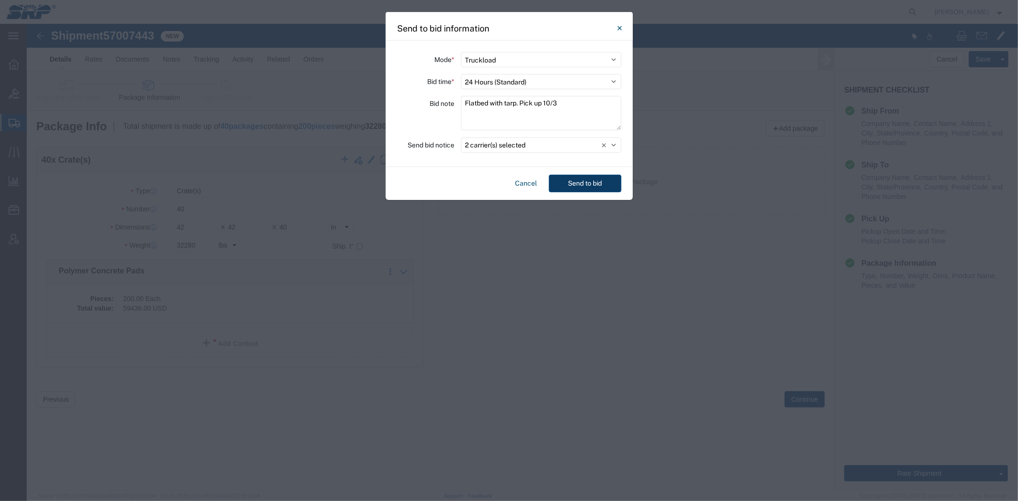
click at [605, 185] on button "Send to bid" at bounding box center [585, 184] width 73 height 18
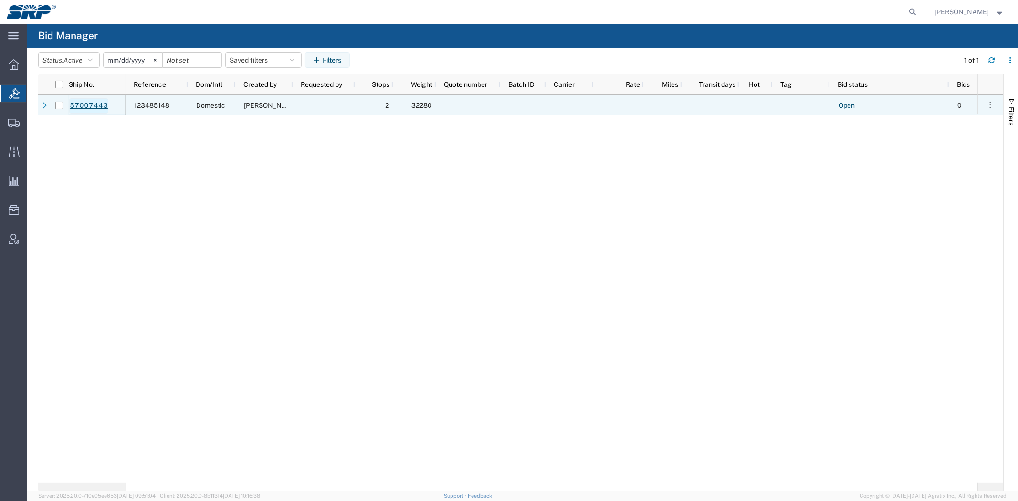
click at [89, 106] on link "57007443" at bounding box center [88, 105] width 39 height 15
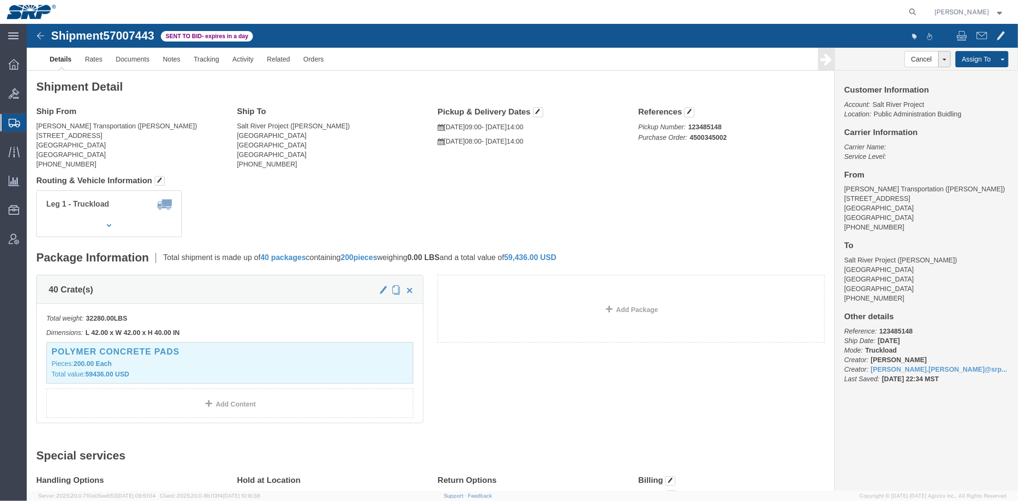
click div "Leg 1 - Truckload Vehicle 1: Flat Bed Number of trucks: 1"
drag, startPoint x: 585, startPoint y: 182, endPoint x: 369, endPoint y: 189, distance: 215.9
